Goal: Find specific page/section: Find specific page/section

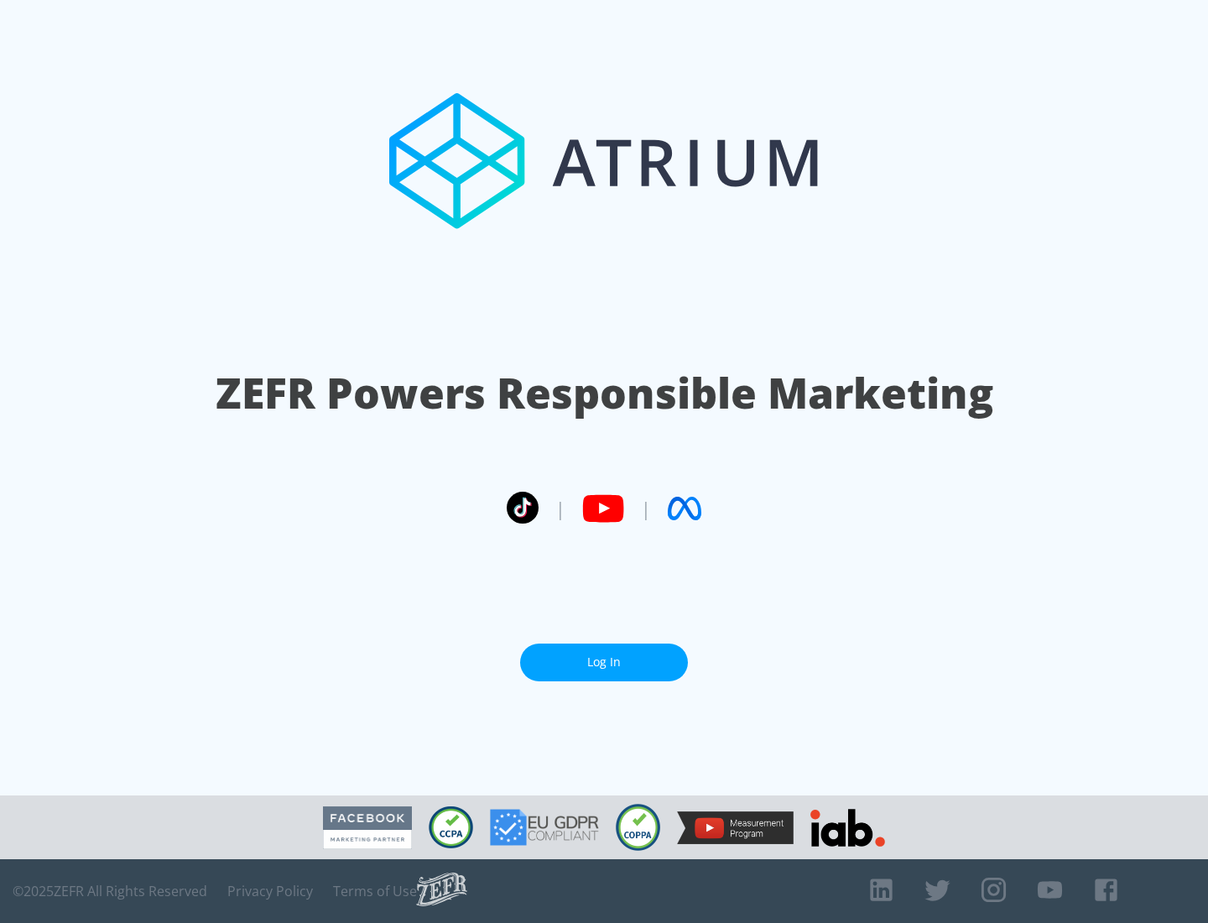
click at [604, 662] on link "Log In" at bounding box center [604, 662] width 168 height 38
